Goal: Information Seeking & Learning: Learn about a topic

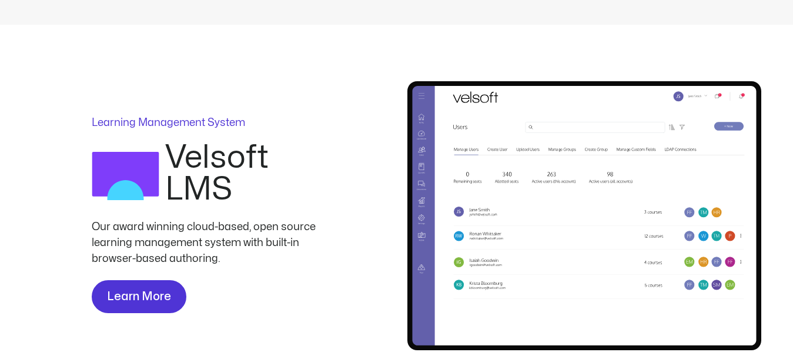
scroll to position [660, 0]
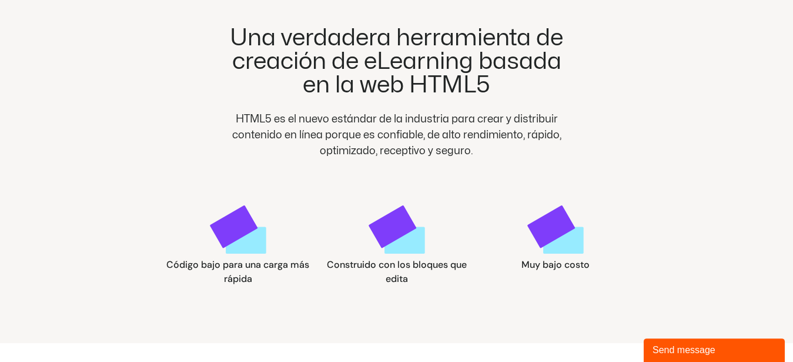
scroll to position [675, 0]
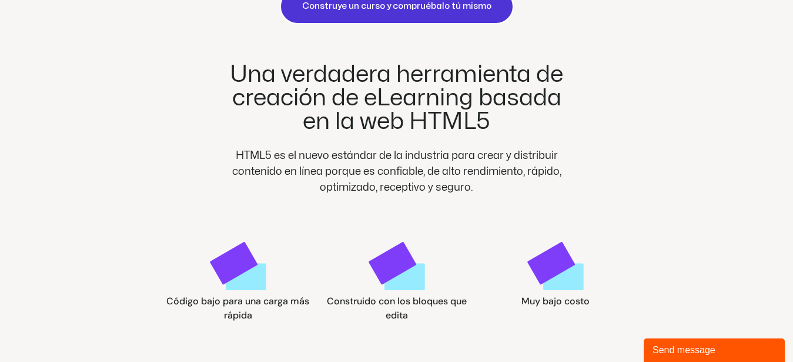
click at [267, 125] on h2 "Una verdadera herramienta de creación de eLearning basada en la web HTML5" at bounding box center [397, 98] width 360 height 71
click at [248, 98] on h2 "Una verdadera herramienta de creación de eLearning basada en la web HTML5" at bounding box center [397, 98] width 360 height 71
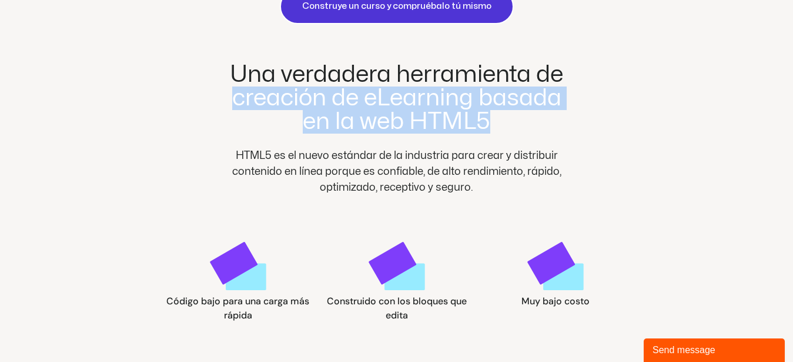
drag, startPoint x: 232, startPoint y: 100, endPoint x: 491, endPoint y: 133, distance: 261.3
click at [491, 133] on h2 "Una verdadera herramienta de creación de eLearning basada en la web HTML5" at bounding box center [397, 98] width 360 height 71
copy h2 "creación de eLearning basada en la web HTML5"
click at [390, 93] on h2 "Una verdadera herramienta de creación de eLearning basada en la web HTML5" at bounding box center [397, 98] width 360 height 71
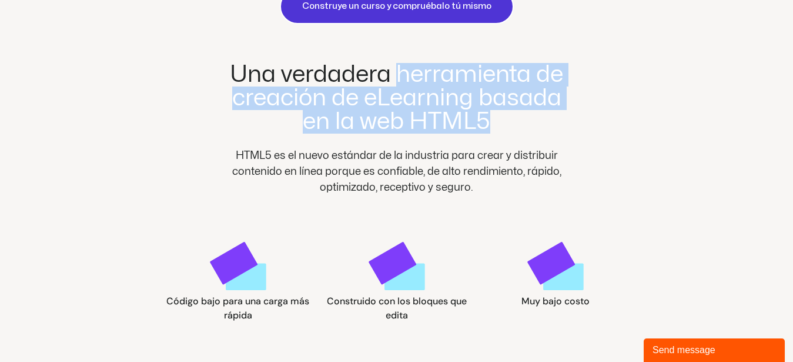
drag, startPoint x: 397, startPoint y: 75, endPoint x: 497, endPoint y: 119, distance: 110.0
click at [497, 119] on h2 "Una verdadera herramienta de creación de eLearning basada en la web HTML5" at bounding box center [397, 98] width 360 height 71
copy h2 "herramienta de creación de eLearning basada en la web HTML5"
